Goal: Book appointment/travel/reservation

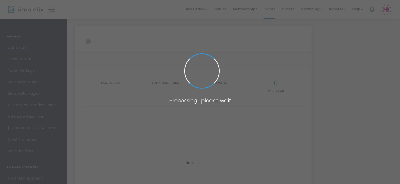
type input "[URL][DOMAIN_NAME][PERSON_NAME]"
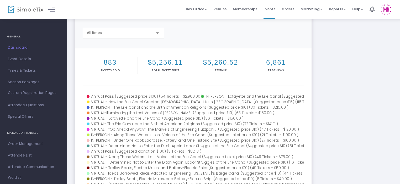
scroll to position [26, 0]
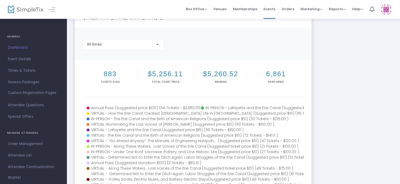
click at [157, 46] on div at bounding box center [157, 45] width 5 height 4
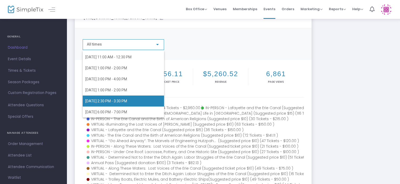
scroll to position [127, 0]
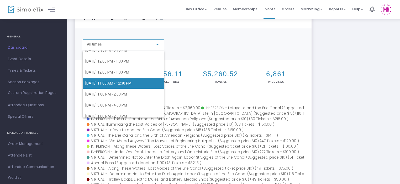
click at [102, 84] on span "[DATE] 11:00 AM - 12:30 PM" at bounding box center [108, 83] width 46 height 4
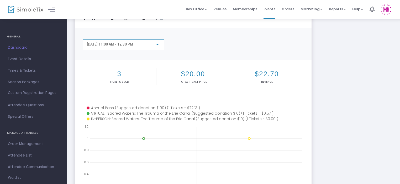
click at [152, 45] on div "[DATE] 11:00 AM - 12:30 PM" at bounding box center [121, 45] width 68 height 4
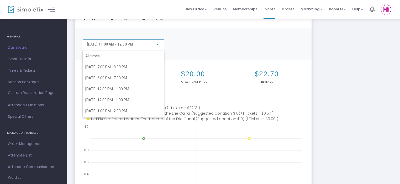
scroll to position [115, 0]
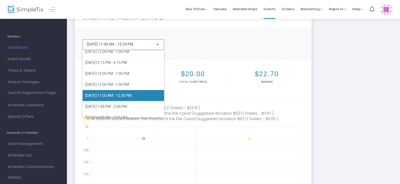
click at [240, 39] on div at bounding box center [200, 92] width 400 height 184
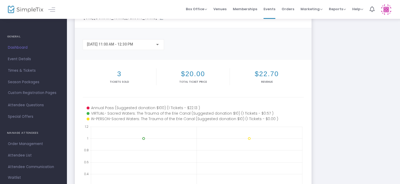
click at [143, 42] on div "[DATE] 11:00 AM - 12:30 PM" at bounding box center [123, 44] width 73 height 10
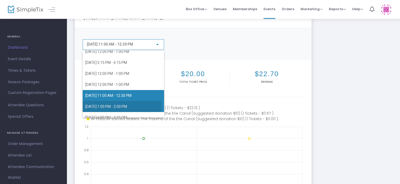
click at [105, 105] on span "[DATE] 1:00 PM - 2:00 PM" at bounding box center [106, 107] width 42 height 4
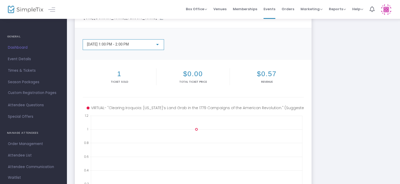
click at [154, 41] on div "[DATE] 1:00 PM - 2:00 PM" at bounding box center [123, 44] width 73 height 10
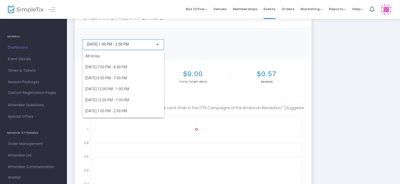
scroll to position [125, 0]
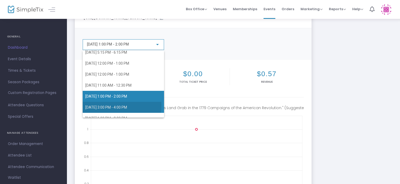
click at [113, 105] on span "[DATE] 3:00 PM - 4:00 PM" at bounding box center [106, 107] width 42 height 4
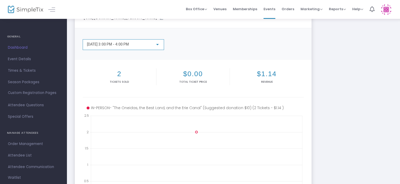
click at [148, 49] on div "[DATE] 3:00 PM - 4:00 PM" at bounding box center [123, 44] width 81 height 11
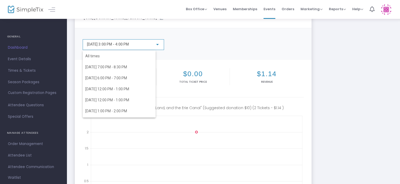
scroll to position [135, 0]
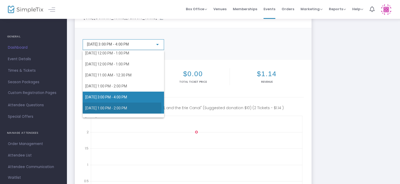
click at [115, 108] on span "[DATE] 1:00 PM - 2:00 PM" at bounding box center [106, 108] width 42 height 4
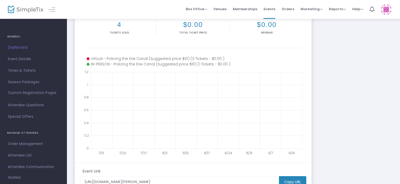
scroll to position [79, 0]
